Goal: Navigation & Orientation: Find specific page/section

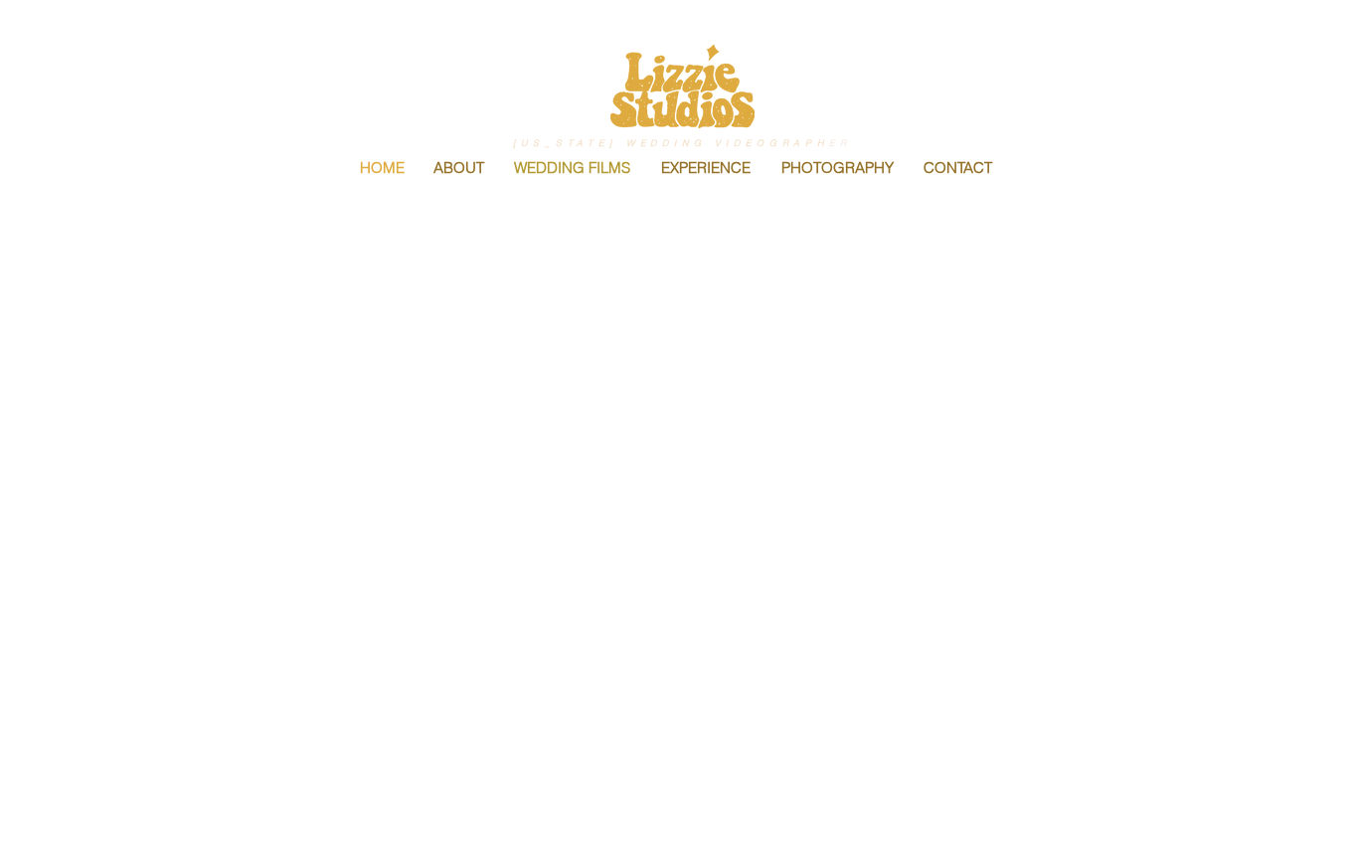
click at [570, 168] on p "WEDDING FILMS" at bounding box center [572, 168] width 136 height 42
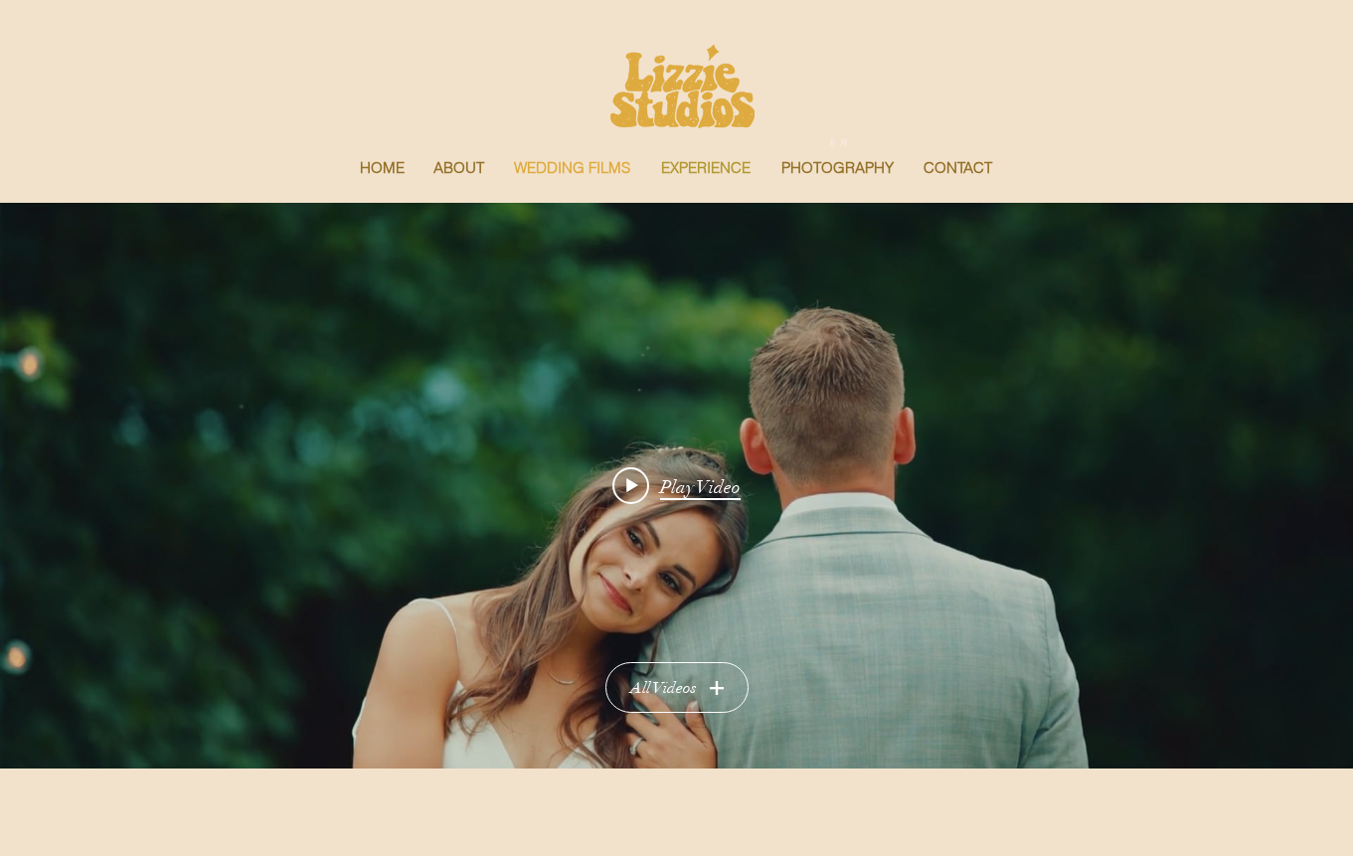
click at [719, 166] on p "EXPERIENCE" at bounding box center [705, 168] width 109 height 42
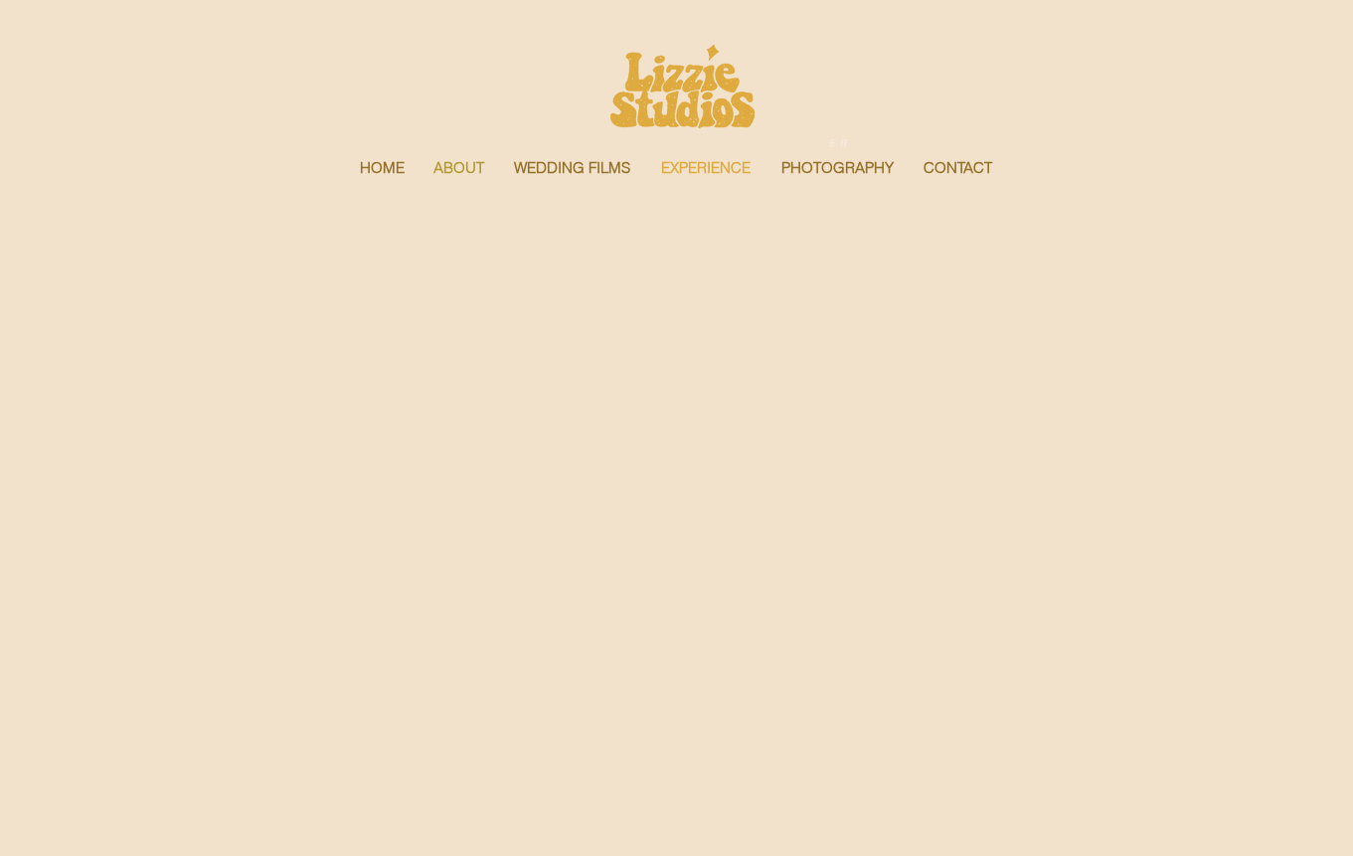
click at [443, 168] on p "ABOUT" at bounding box center [459, 168] width 71 height 42
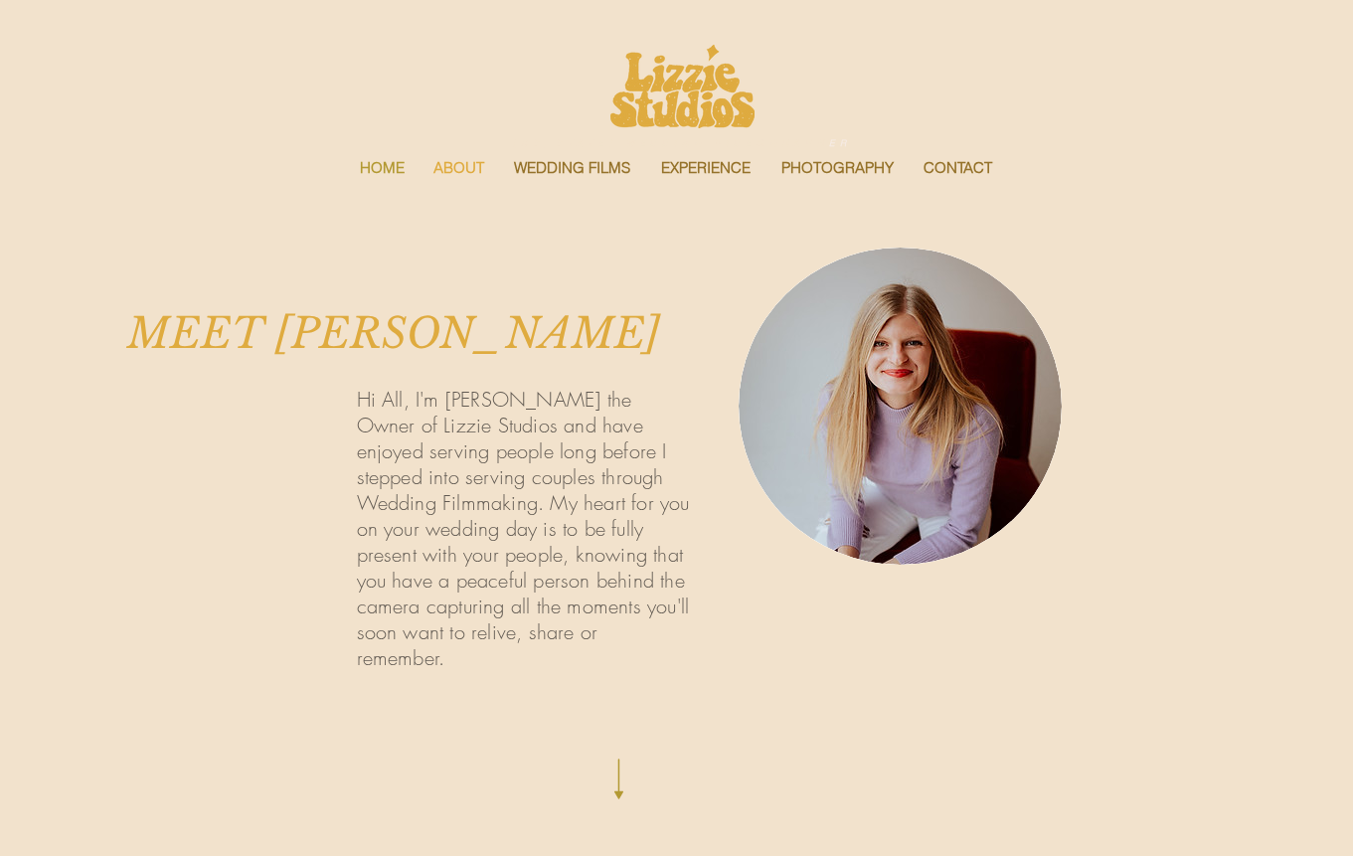
click at [383, 170] on p "HOME" at bounding box center [382, 168] width 65 height 42
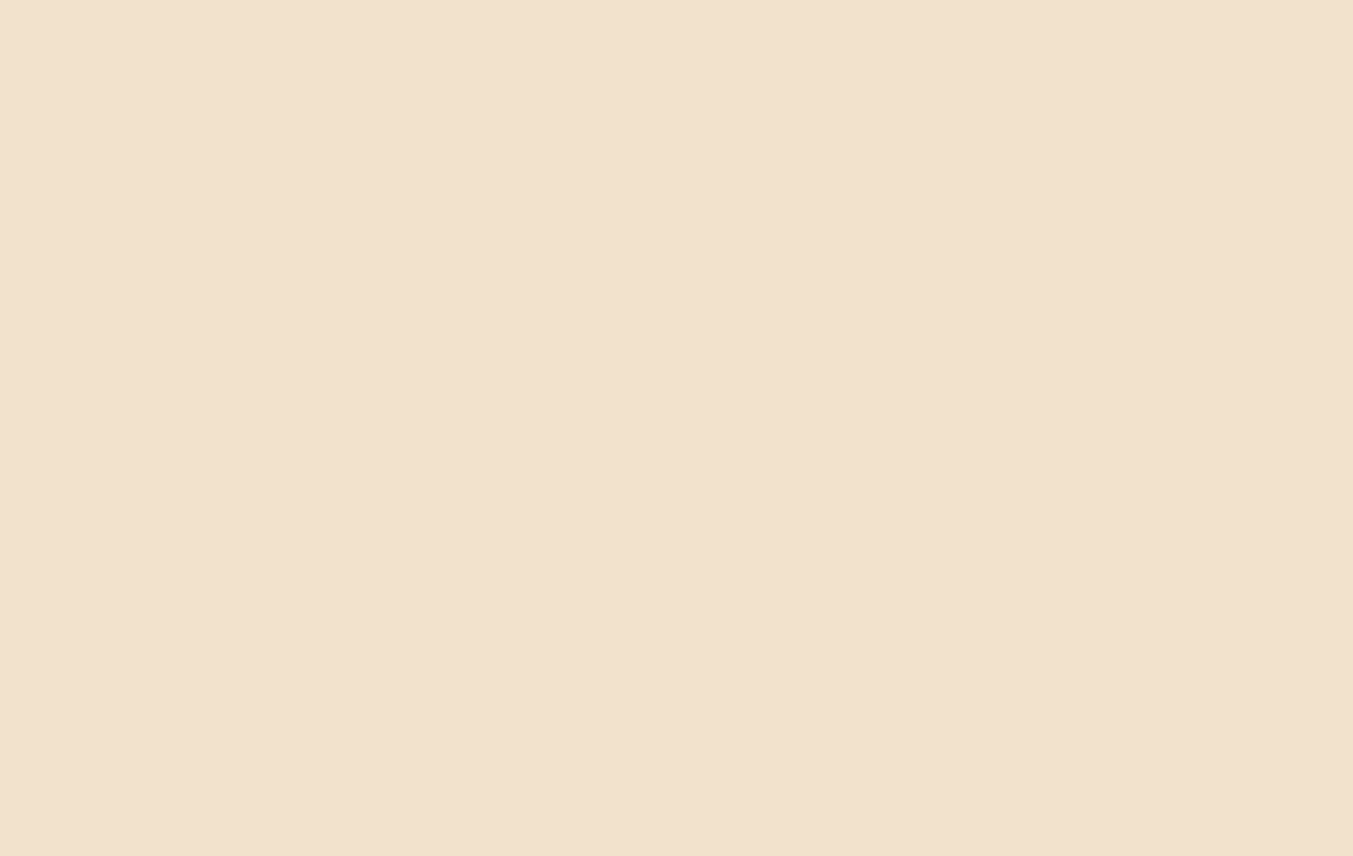
scroll to position [5835, 0]
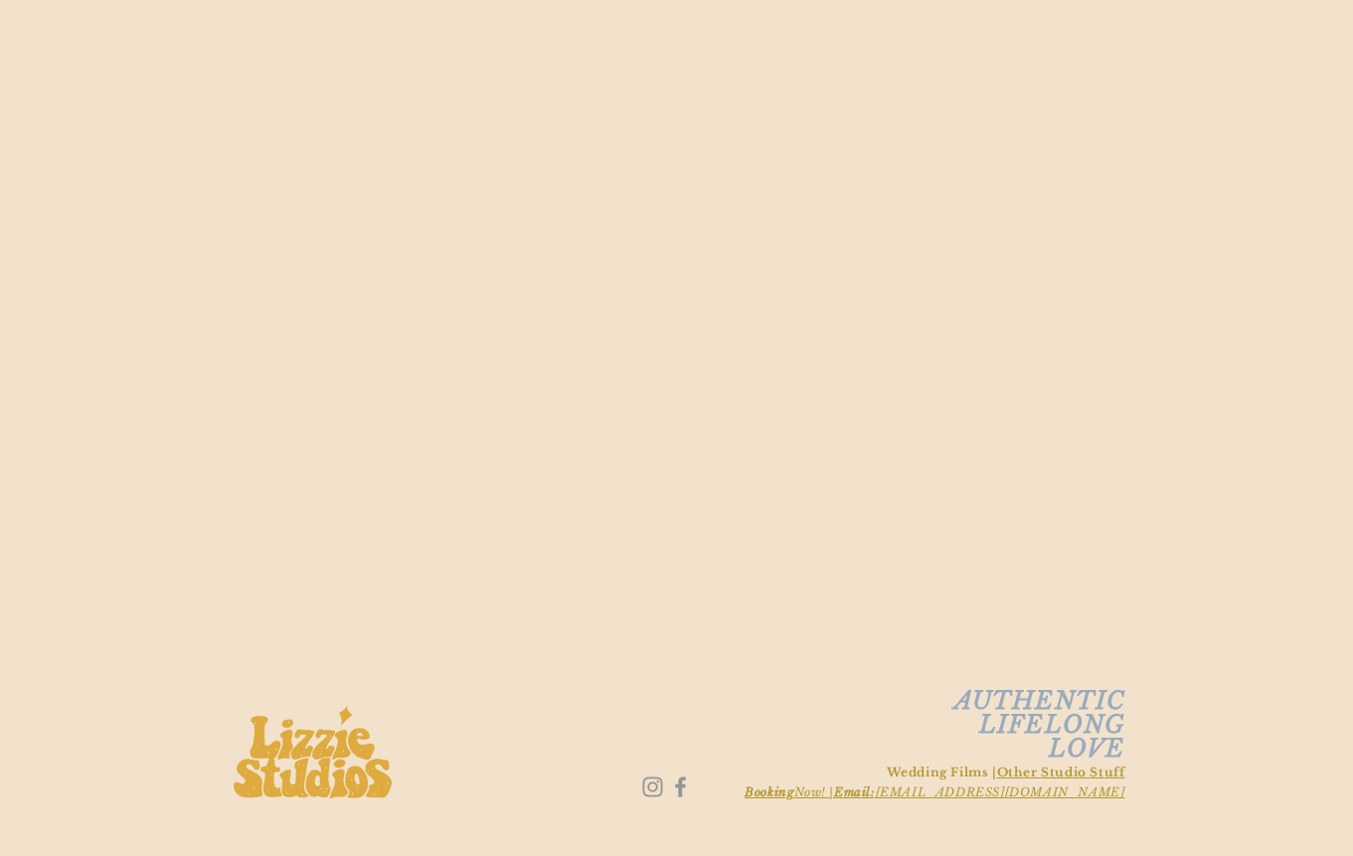
click at [653, 785] on img "Instagram" at bounding box center [652, 787] width 27 height 27
click at [1068, 773] on link "Other Studio Stuff" at bounding box center [1061, 772] width 128 height 15
